Goal: Information Seeking & Learning: Get advice/opinions

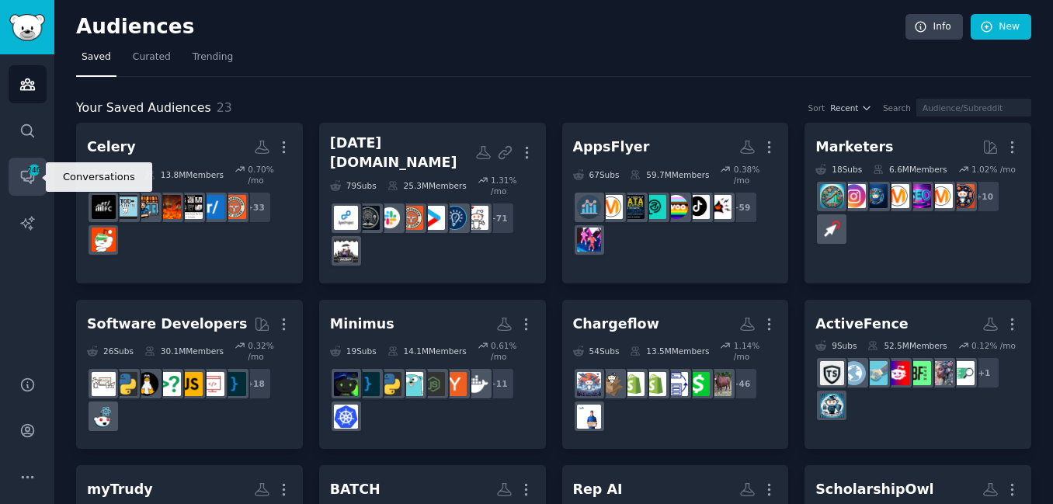
click at [32, 172] on span "246" at bounding box center [34, 170] width 14 height 11
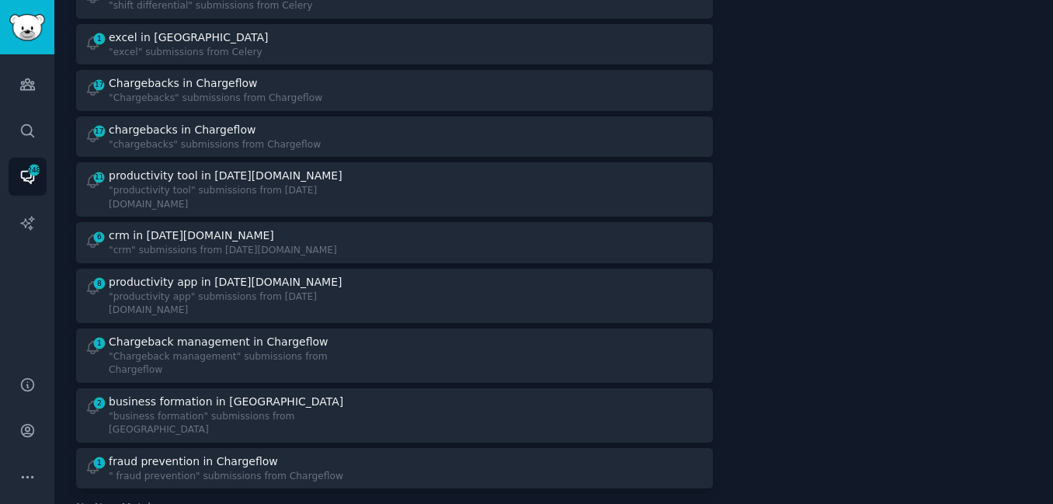
scroll to position [1229, 0]
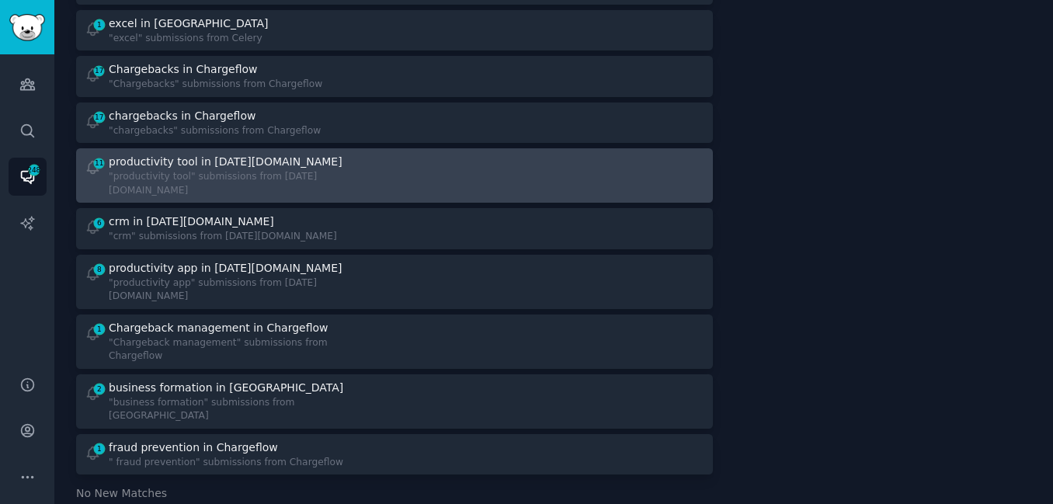
click at [321, 154] on div "11 productivity tool in [DATE][DOMAIN_NAME] "productivity tool" submissions fro…" at bounding box center [235, 175] width 300 height 43
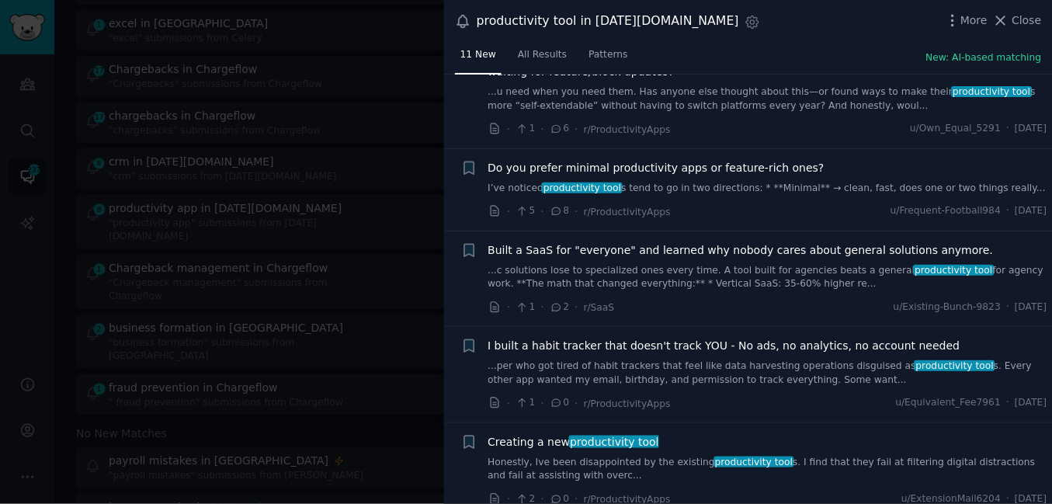
scroll to position [407, 0]
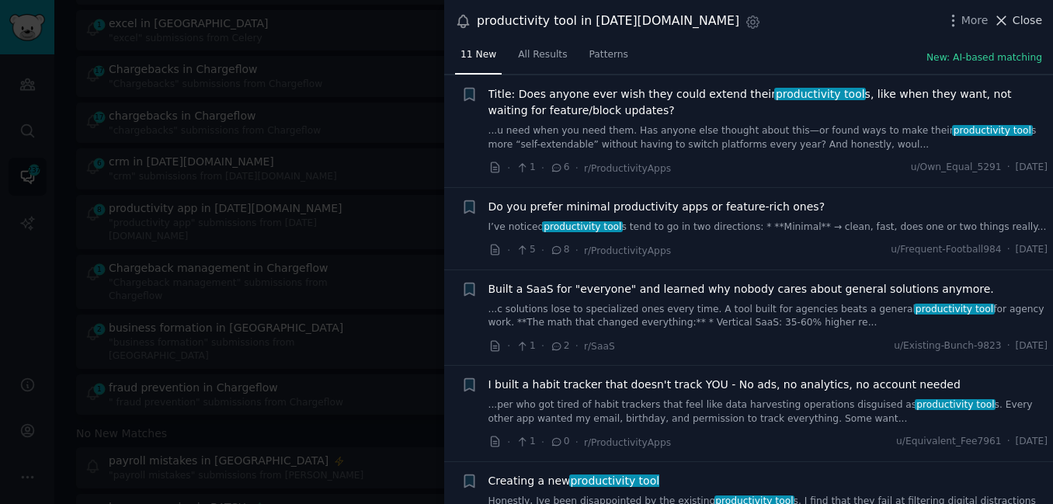
click at [1010, 20] on icon at bounding box center [1001, 20] width 16 height 16
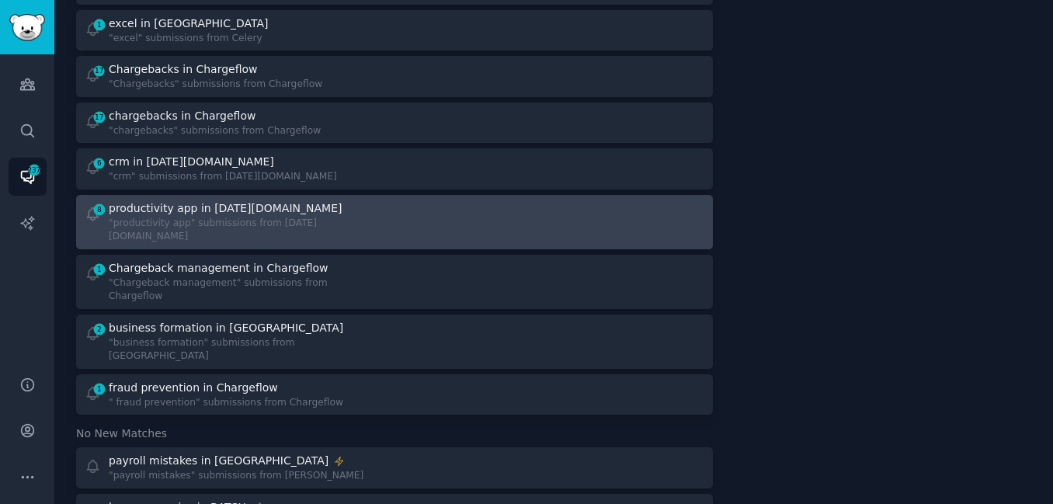
click at [211, 217] on div ""productivity app" submissions from [DATE][DOMAIN_NAME]" at bounding box center [246, 230] width 275 height 27
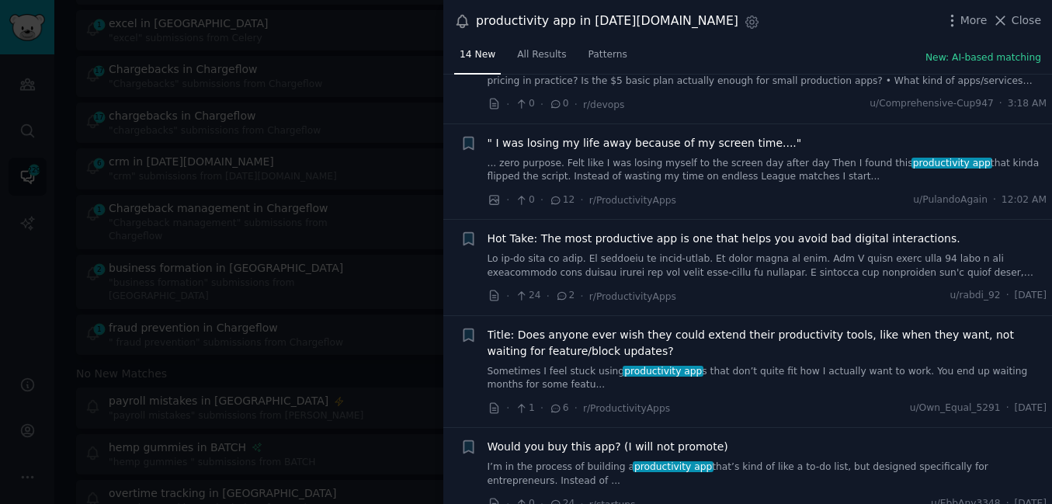
scroll to position [939, 0]
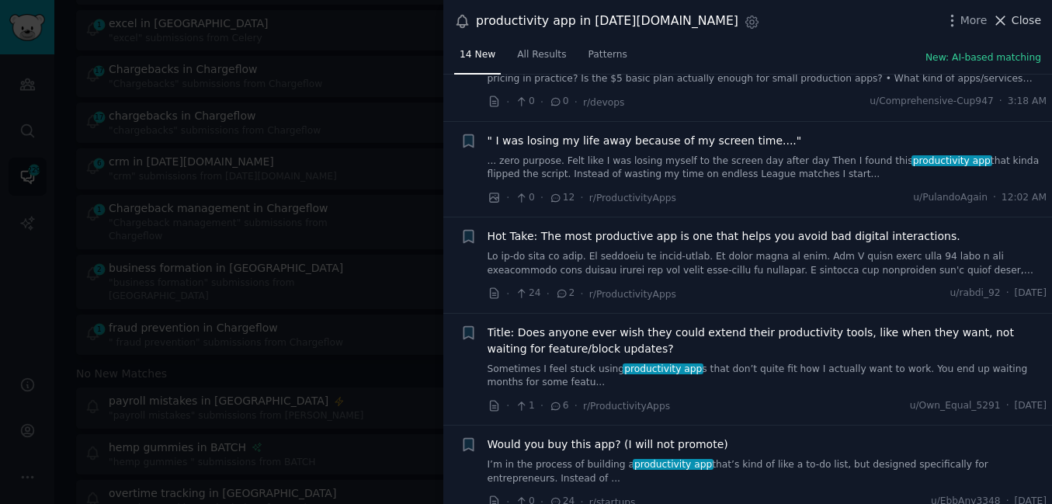
click at [1018, 16] on span "Close" at bounding box center [1027, 20] width 30 height 16
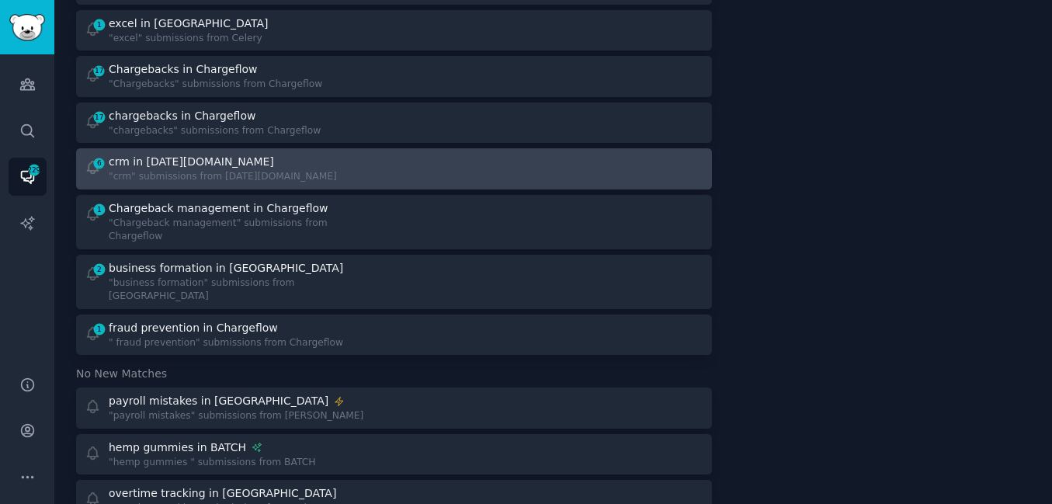
click at [189, 170] on div ""crm" submissions from [DATE][DOMAIN_NAME]" at bounding box center [223, 177] width 228 height 14
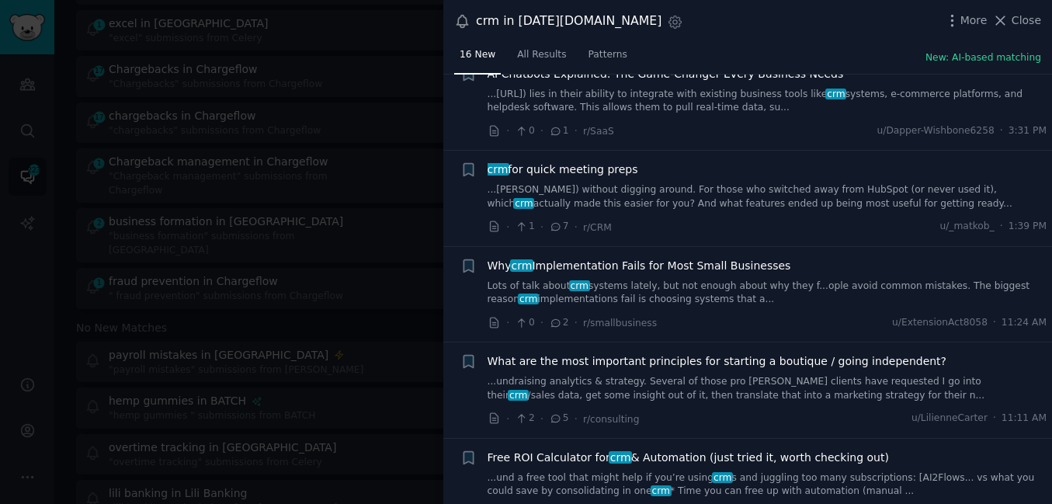
scroll to position [527, 0]
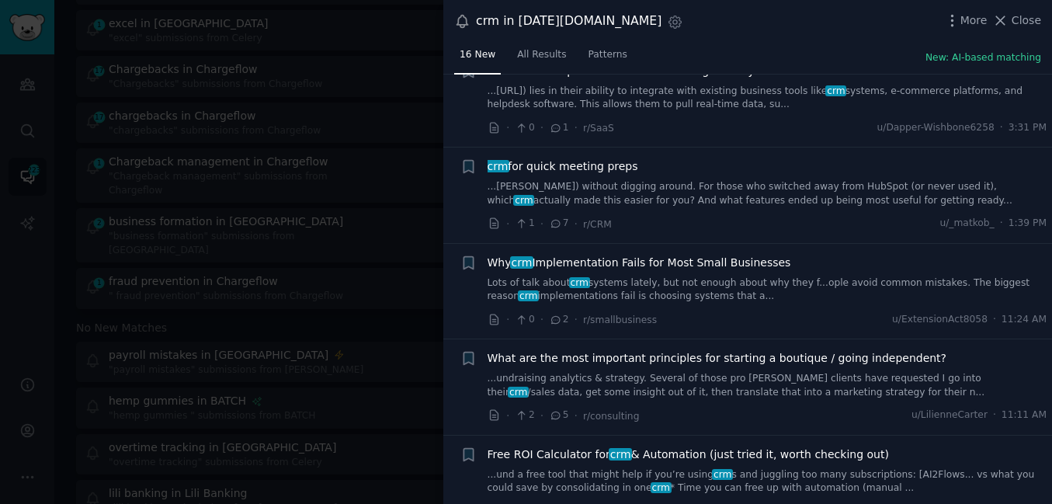
click at [682, 194] on link "...[PERSON_NAME]) without digging around. For those who switched away from HubS…" at bounding box center [768, 193] width 560 height 27
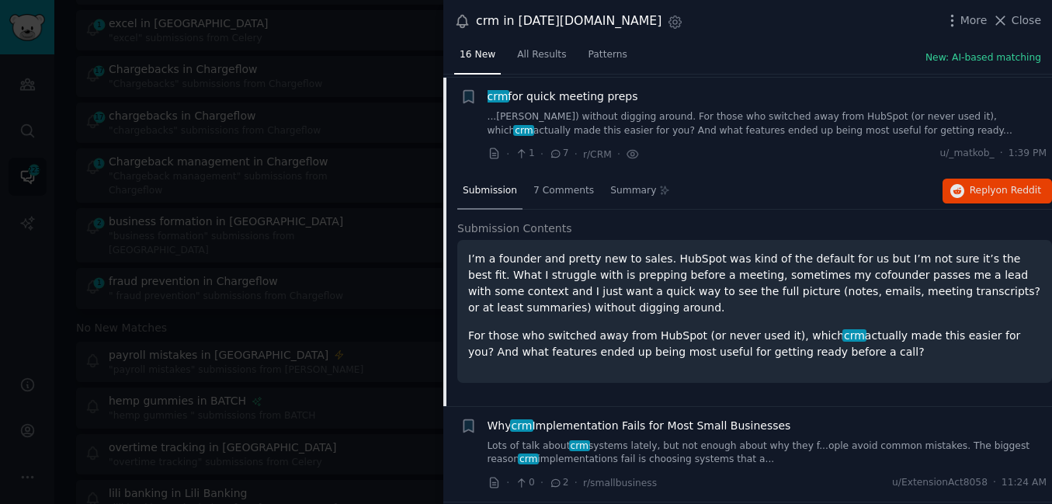
scroll to position [593, 0]
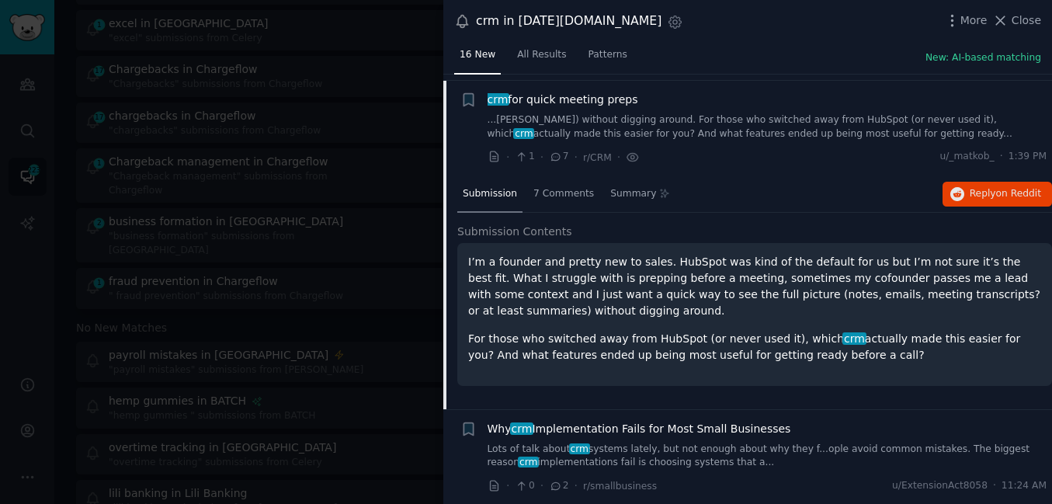
drag, startPoint x: 641, startPoint y: 93, endPoint x: 483, endPoint y: 98, distance: 157.7
click at [483, 98] on div "+ crm for quick meeting preps ...[PERSON_NAME]) without digging around. For tho…" at bounding box center [754, 129] width 587 height 74
copy span "crm for quick meeting preps"
click at [617, 98] on span "crm for quick meeting preps" at bounding box center [563, 100] width 151 height 16
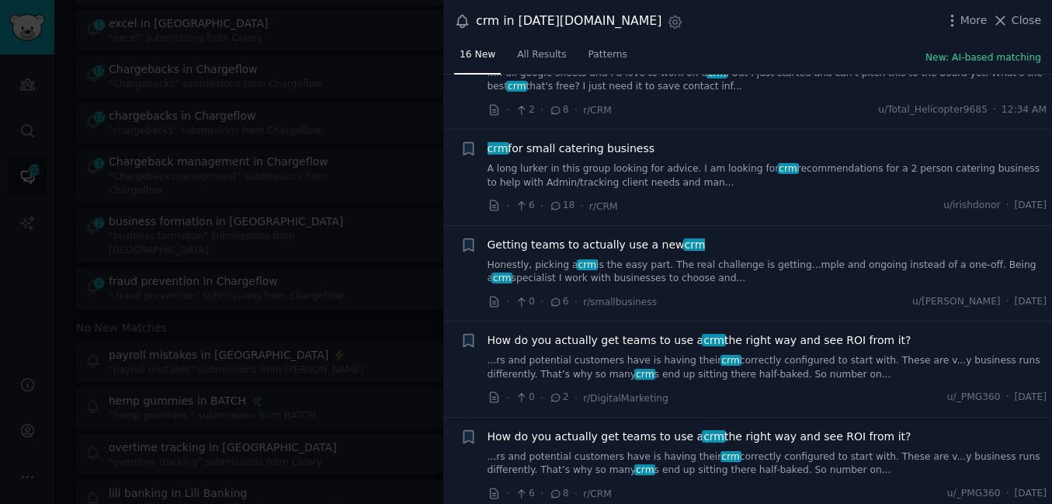
scroll to position [1128, 0]
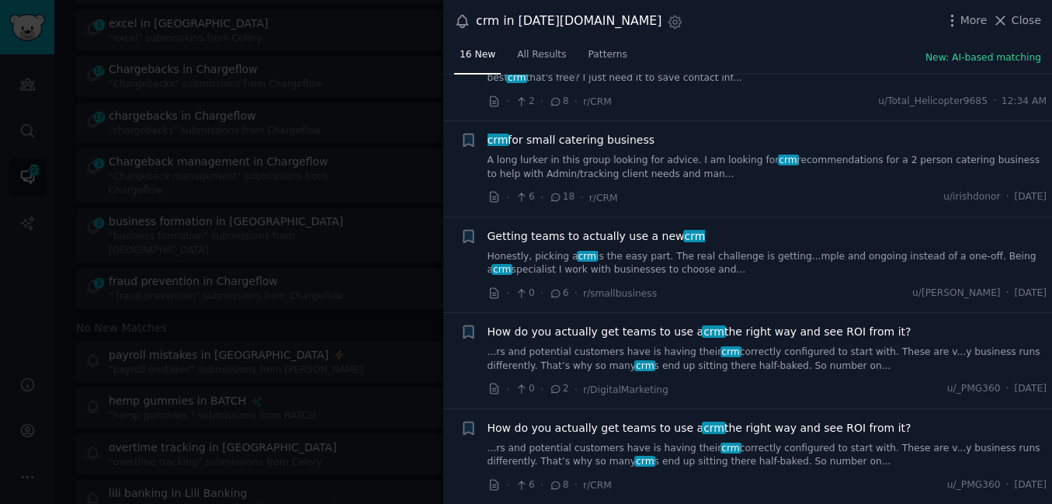
click at [585, 163] on link "A long lurker in this group looking for advice. I am looking for crm recommenda…" at bounding box center [768, 167] width 560 height 27
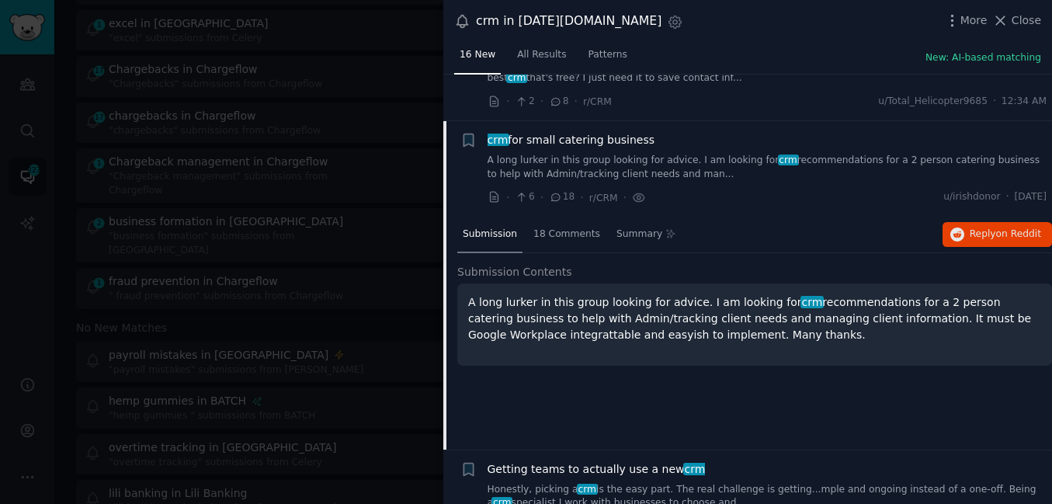
scroll to position [1176, 0]
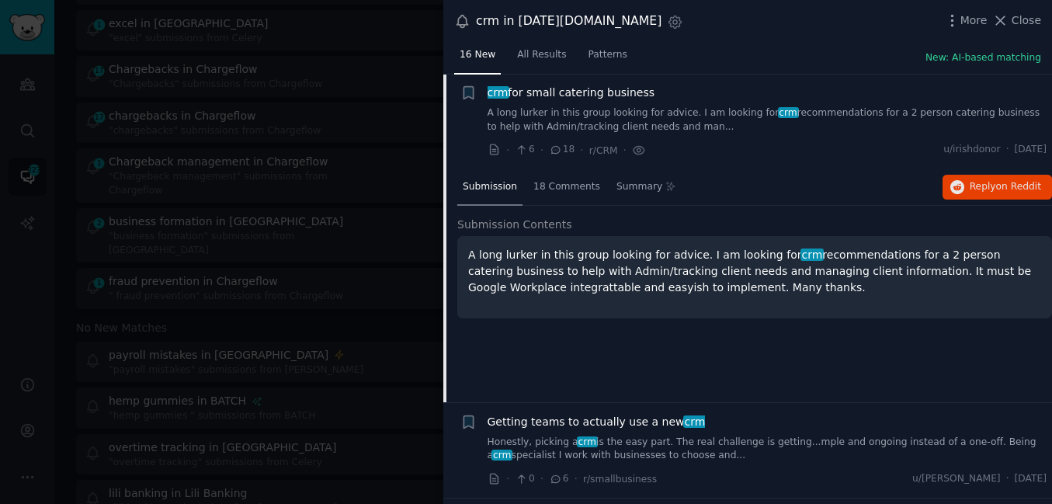
drag, startPoint x: 660, startPoint y: 97, endPoint x: 542, endPoint y: 100, distance: 118.1
click at [537, 100] on div "crm for small catering business A long lurker in this group looking for advice.…" at bounding box center [768, 109] width 560 height 49
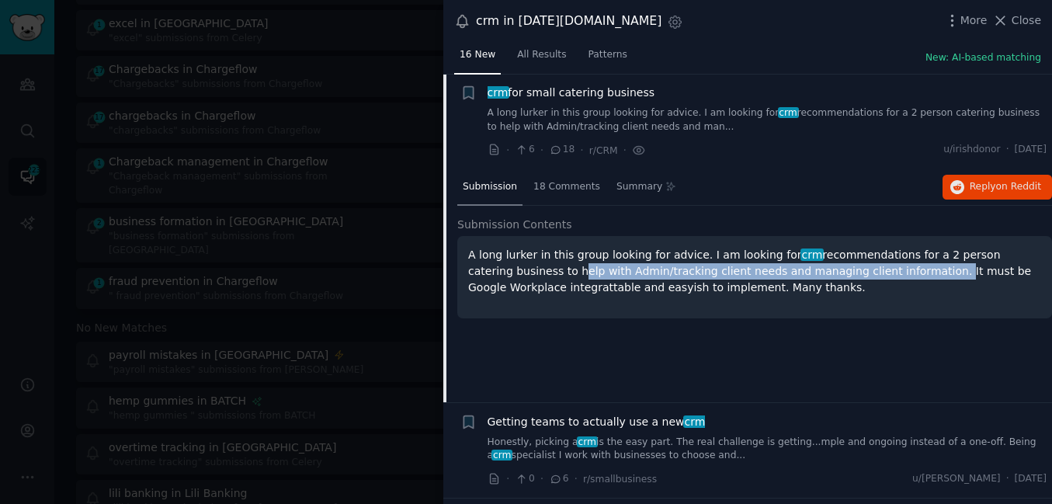
drag, startPoint x: 481, startPoint y: 270, endPoint x: 827, endPoint y: 274, distance: 345.6
click at [827, 274] on p "A long lurker in this group looking for advice. I am looking for crm recommenda…" at bounding box center [754, 271] width 573 height 49
copy p "help with Admin/tracking client needs and managing client information."
click at [534, 89] on span "crm for small catering business" at bounding box center [572, 93] width 168 height 16
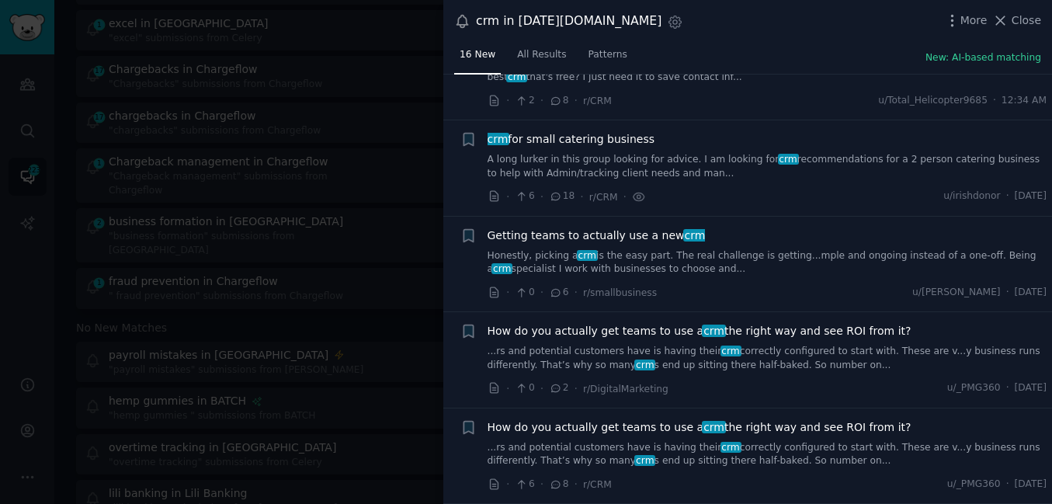
scroll to position [1128, 0]
click at [1015, 19] on span "Close" at bounding box center [1027, 20] width 30 height 16
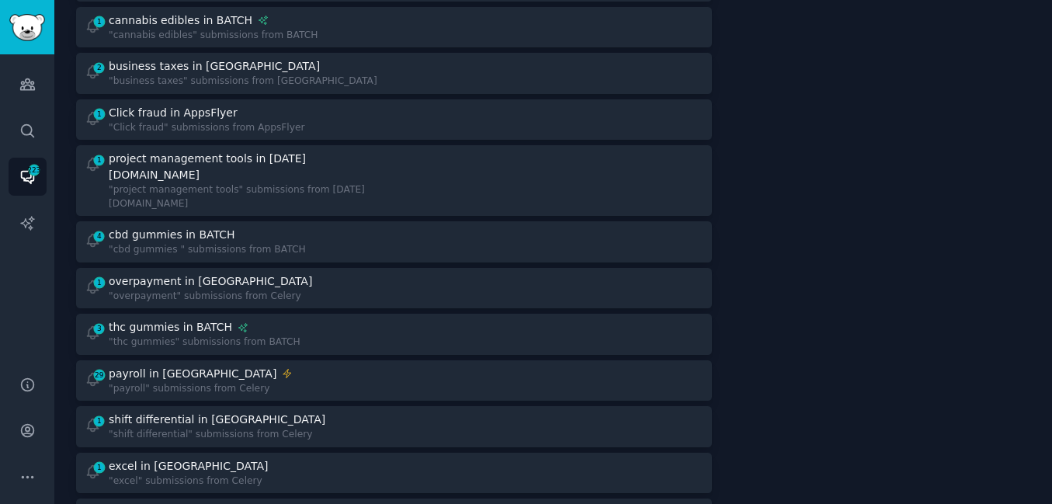
scroll to position [779, 0]
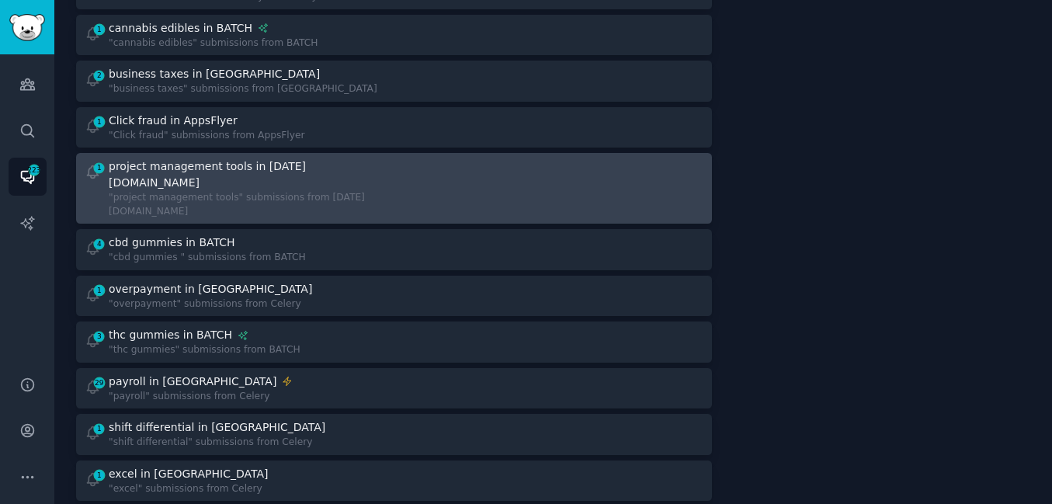
click at [271, 158] on div "project management tools in [DATE][DOMAIN_NAME]" at bounding box center [245, 174] width 272 height 33
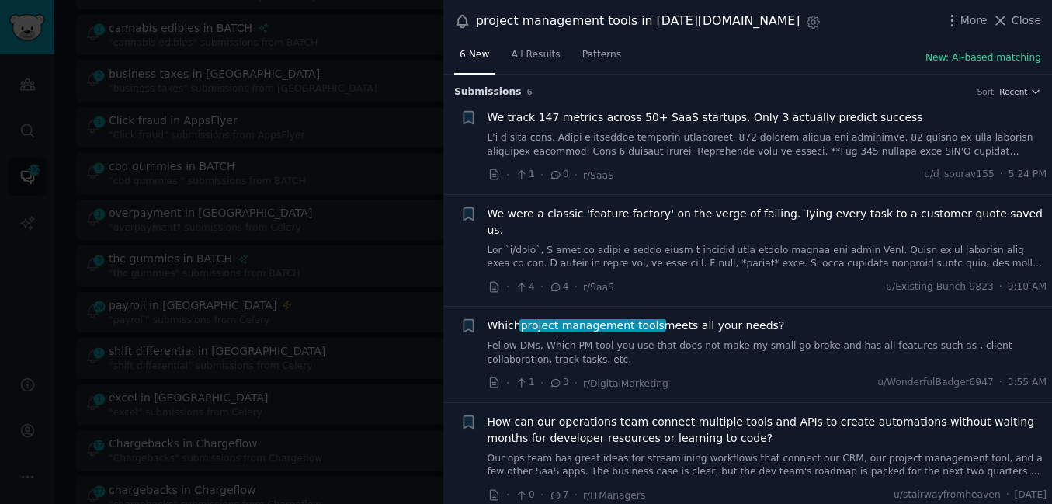
click at [623, 339] on link "Fellow DMs, Which PM tool you use that does not make my small go broke and has …" at bounding box center [768, 352] width 560 height 27
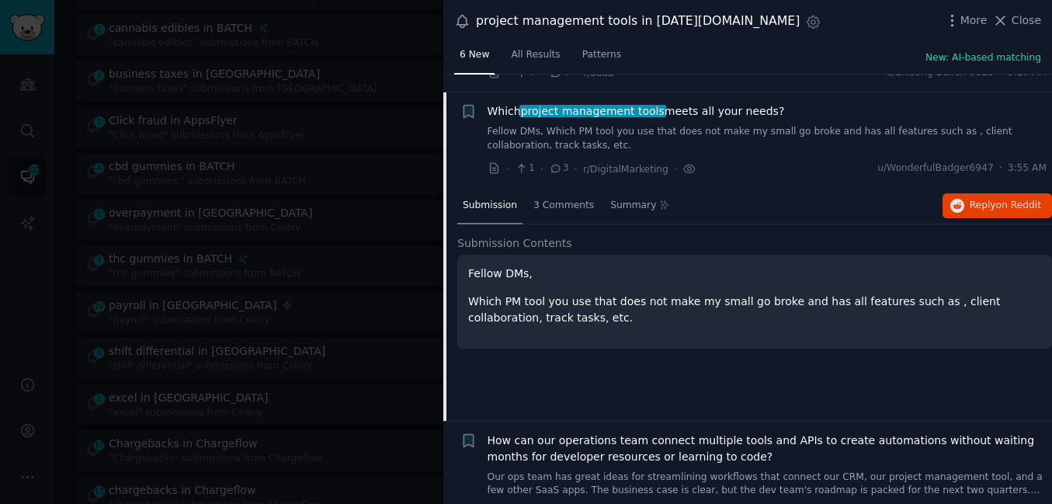
scroll to position [217, 0]
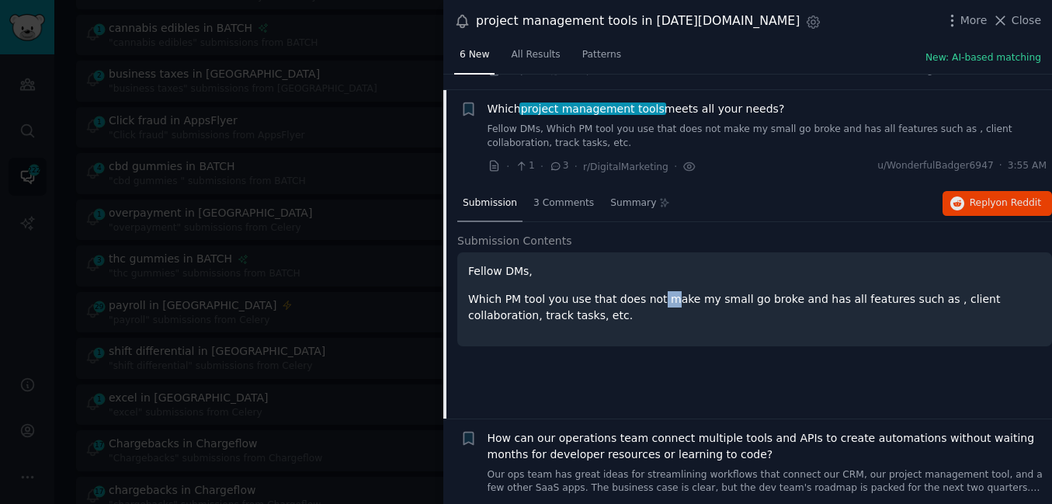
drag, startPoint x: 646, startPoint y: 286, endPoint x: 657, endPoint y: 284, distance: 11.0
click at [657, 291] on p "Which PM tool you use that does not make my small go broke and has all features…" at bounding box center [754, 307] width 573 height 33
click at [826, 291] on p "Which PM tool you use that does not make my small go broke and has all features…" at bounding box center [754, 307] width 573 height 33
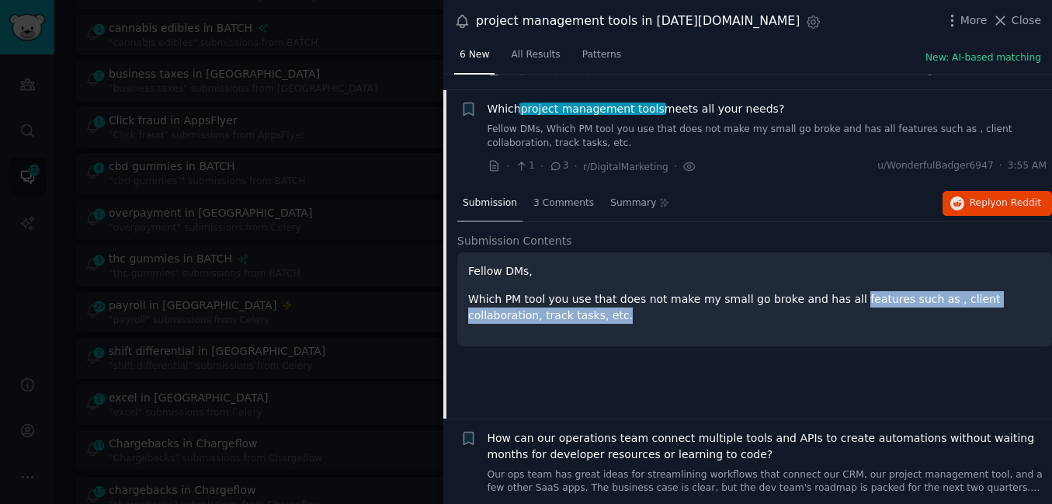
drag, startPoint x: 826, startPoint y: 284, endPoint x: 514, endPoint y: 300, distance: 311.8
click at [514, 300] on p "Which PM tool you use that does not make my small go broke and has all features…" at bounding box center [754, 307] width 573 height 33
copy p "features such as , client collaboration, track tasks, etc."
